Goal: Task Accomplishment & Management: Manage account settings

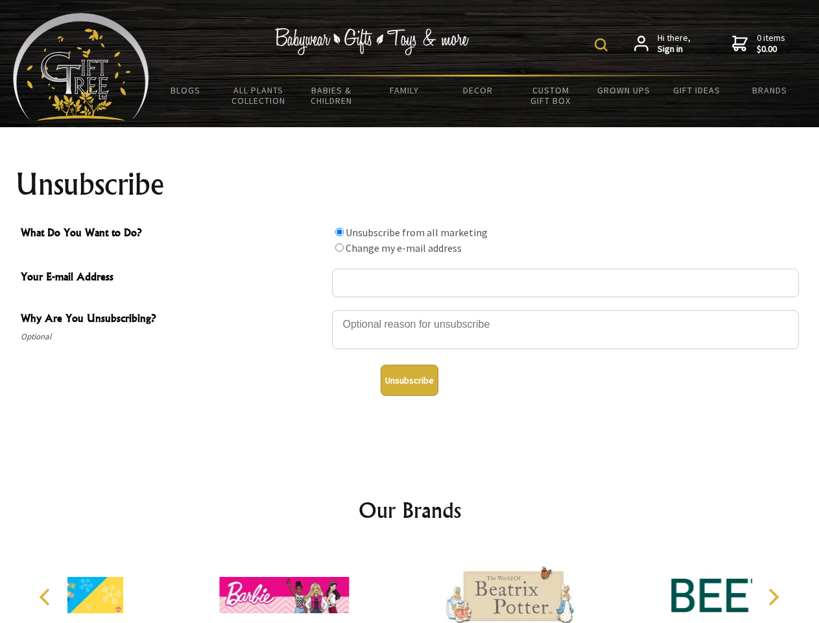
click at [603, 45] on img at bounding box center [601, 44] width 13 height 13
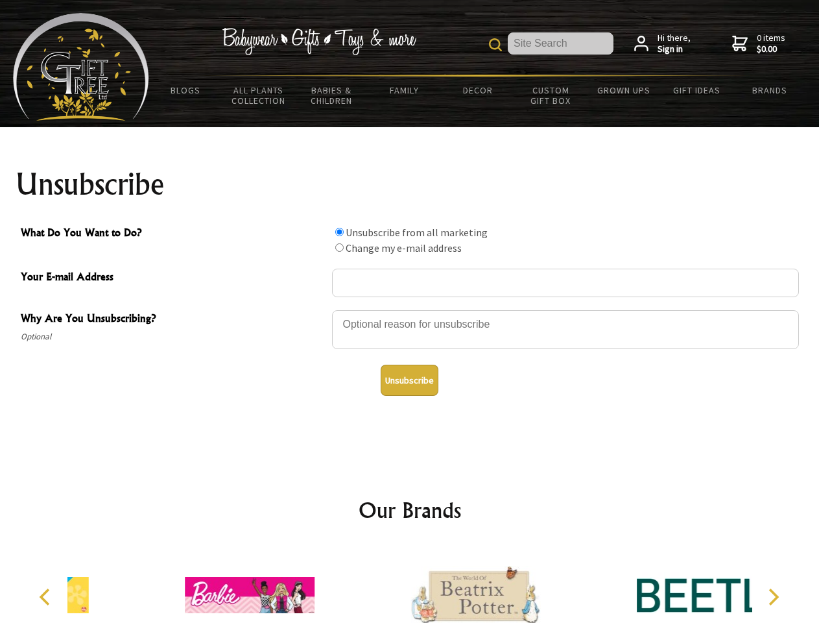
click at [410, 309] on div at bounding box center [565, 331] width 467 height 45
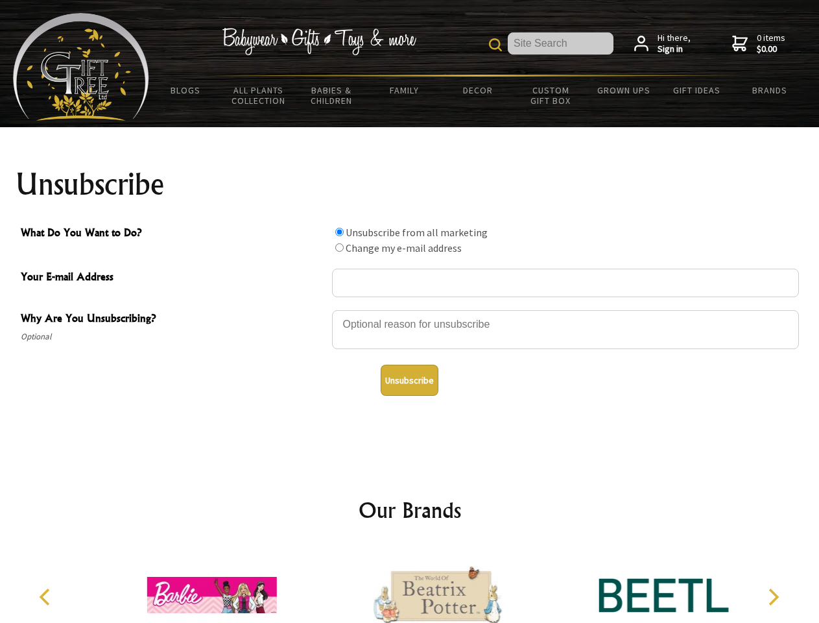
click at [339, 232] on input "What Do You Want to Do?" at bounding box center [339, 232] width 8 height 8
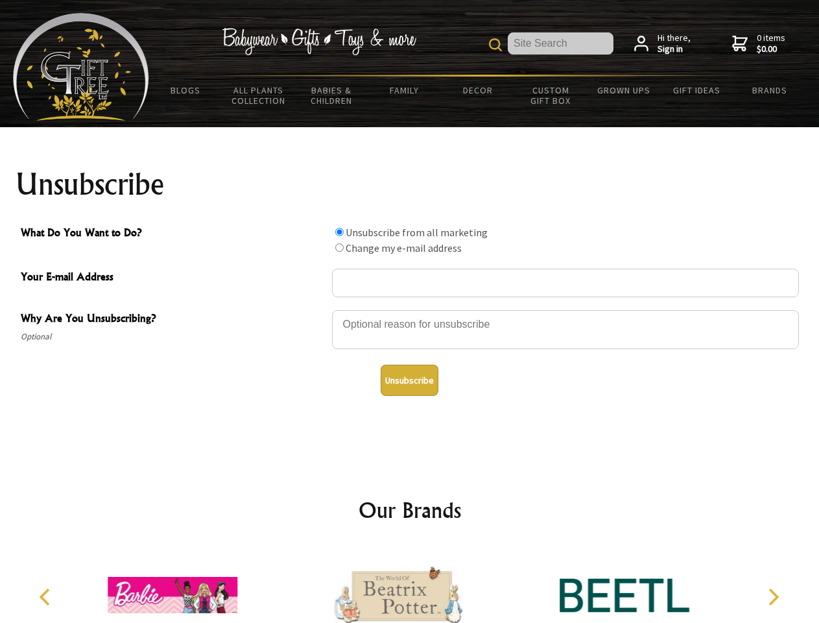
click at [339, 247] on input "What Do You Want to Do?" at bounding box center [339, 247] width 8 height 8
radio input "true"
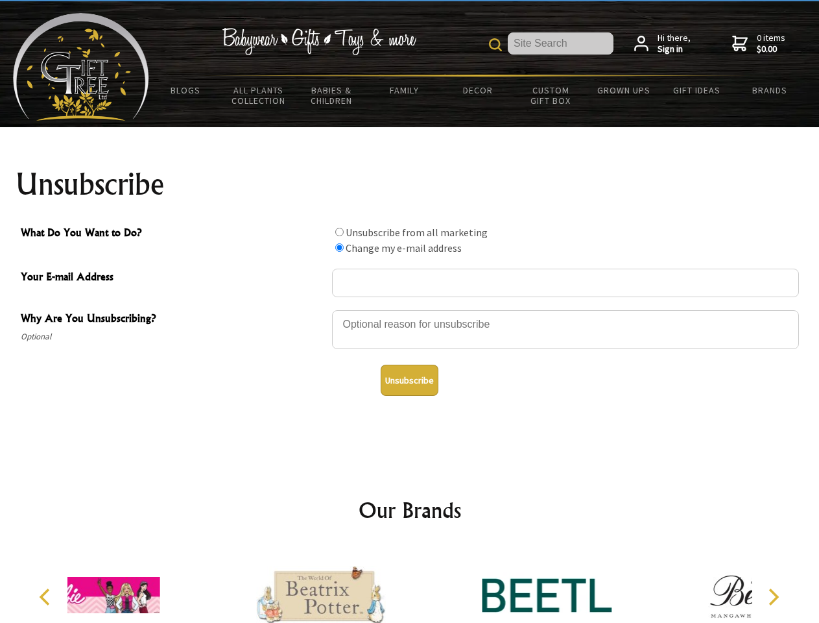
click at [409, 380] on button "Unsubscribe" at bounding box center [410, 379] width 58 height 31
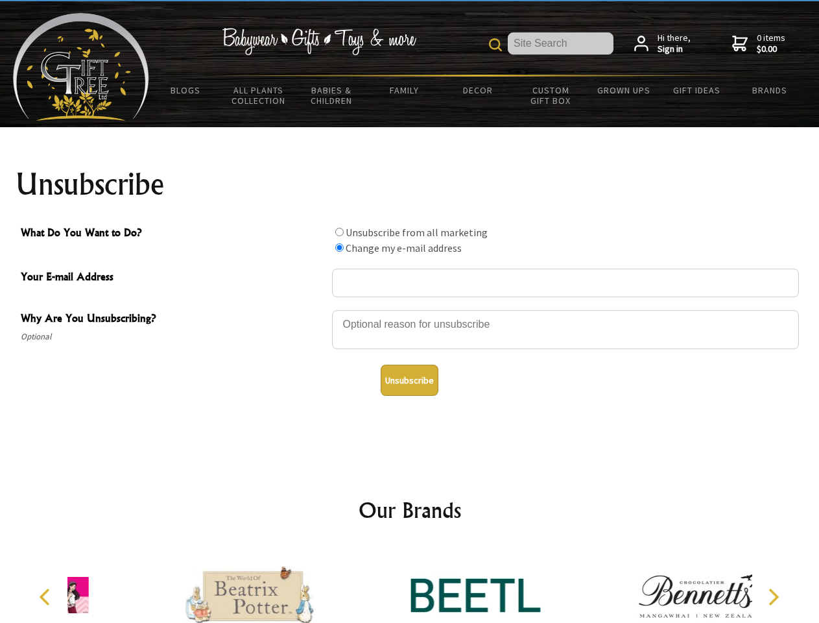
click at [410, 584] on div at bounding box center [476, 596] width 226 height 101
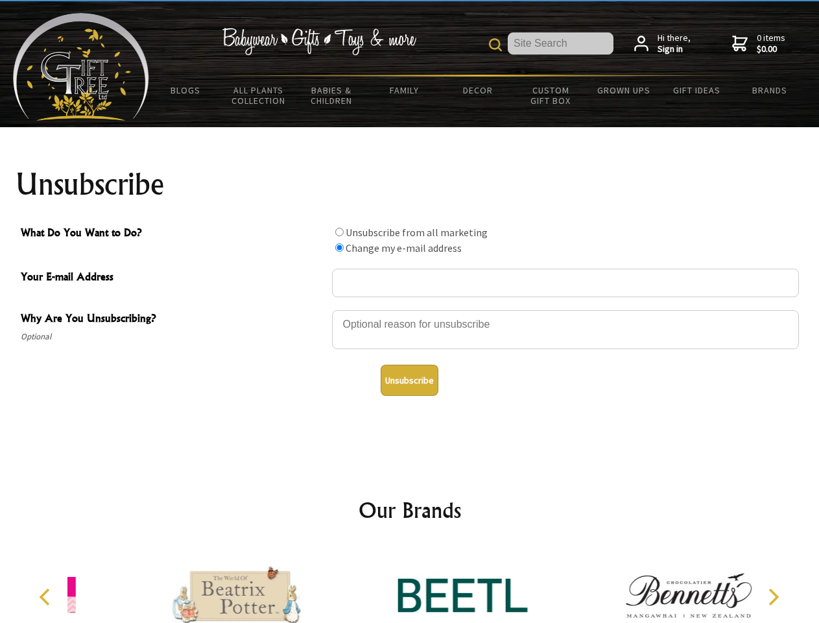
click at [47, 597] on icon "Previous" at bounding box center [46, 596] width 17 height 17
click at [773, 597] on icon "Next" at bounding box center [772, 596] width 17 height 17
